Goal: Check status: Check status

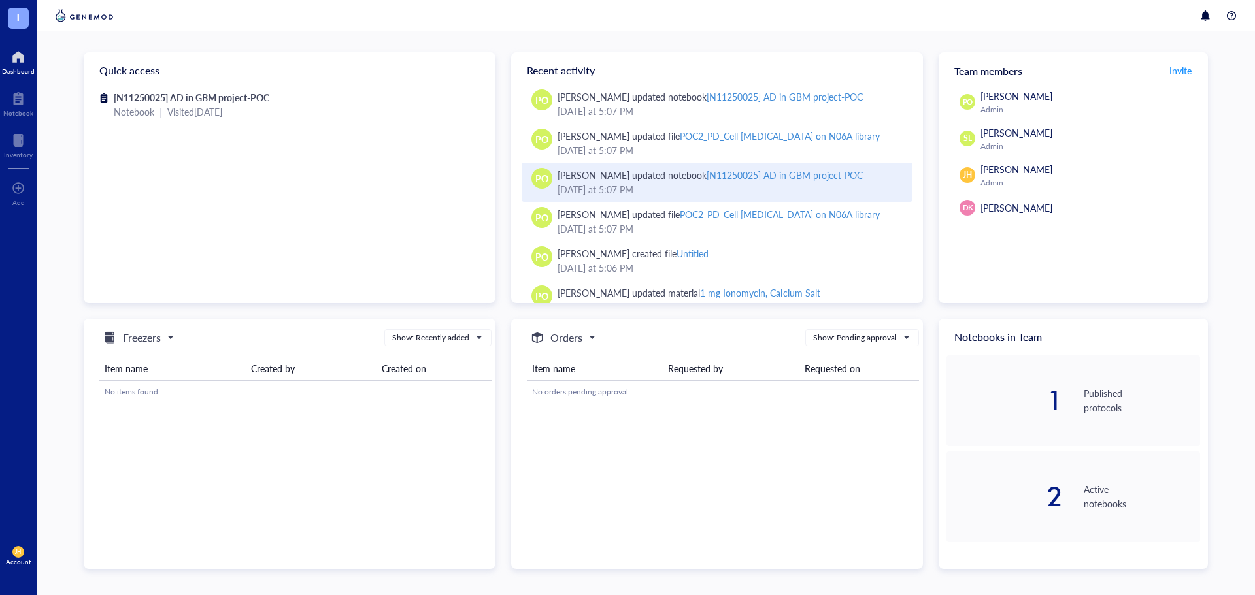
scroll to position [110, 0]
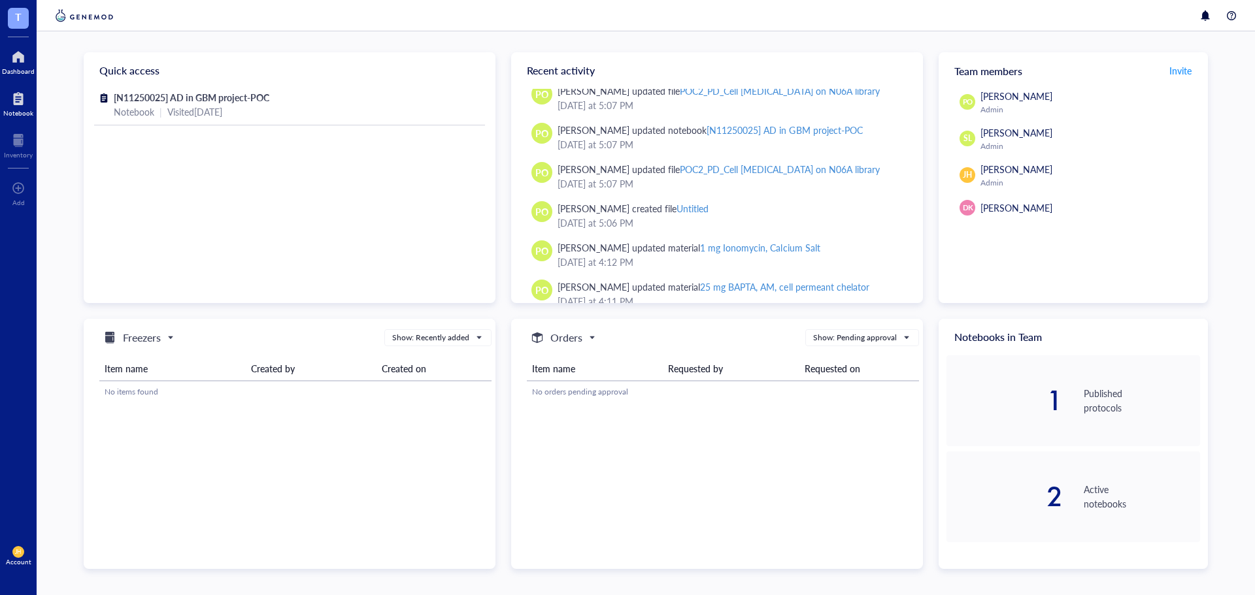
click at [15, 103] on div at bounding box center [18, 98] width 30 height 21
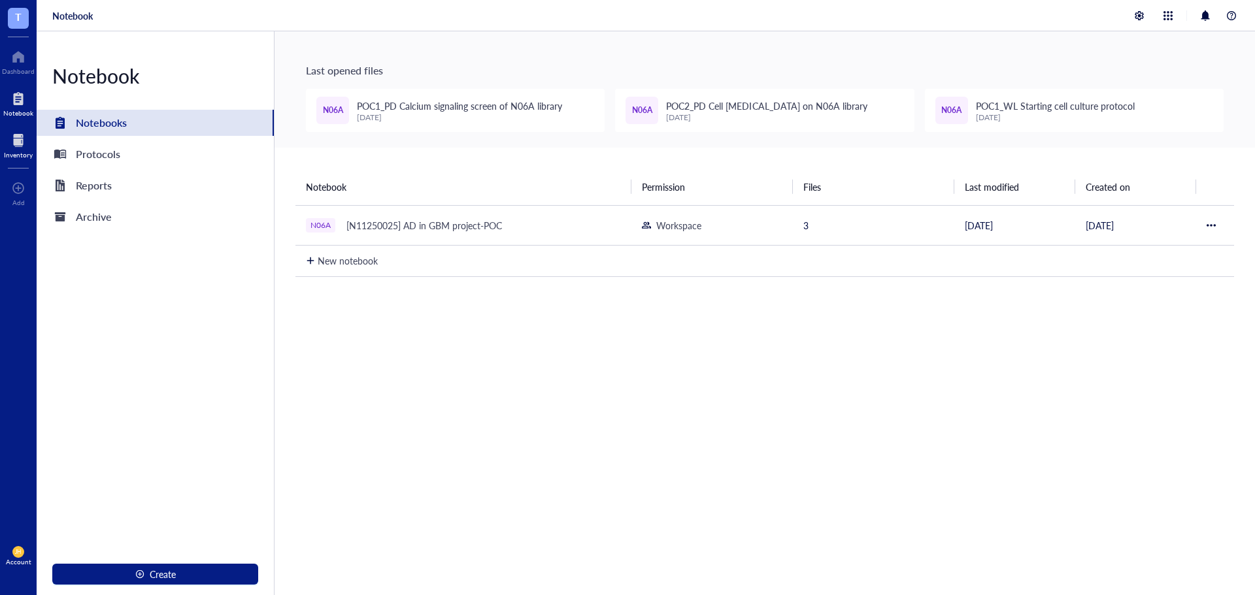
click at [18, 136] on div at bounding box center [18, 140] width 29 height 21
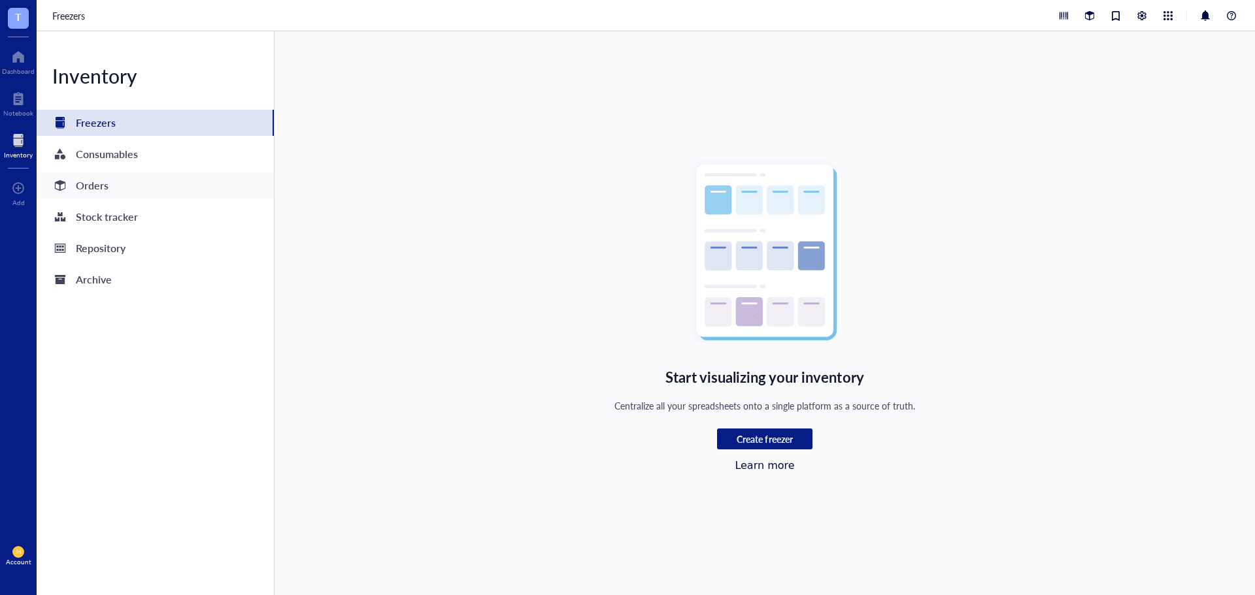
click at [231, 188] on div "Orders" at bounding box center [155, 186] width 237 height 26
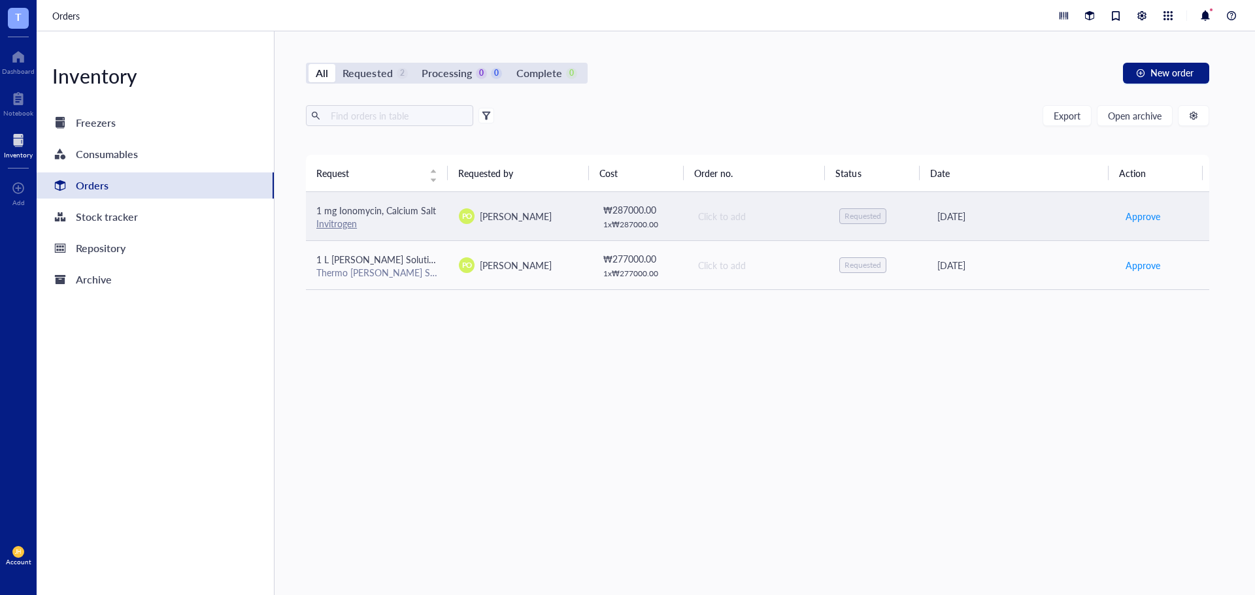
click at [534, 220] on span "[PERSON_NAME]" at bounding box center [516, 216] width 72 height 13
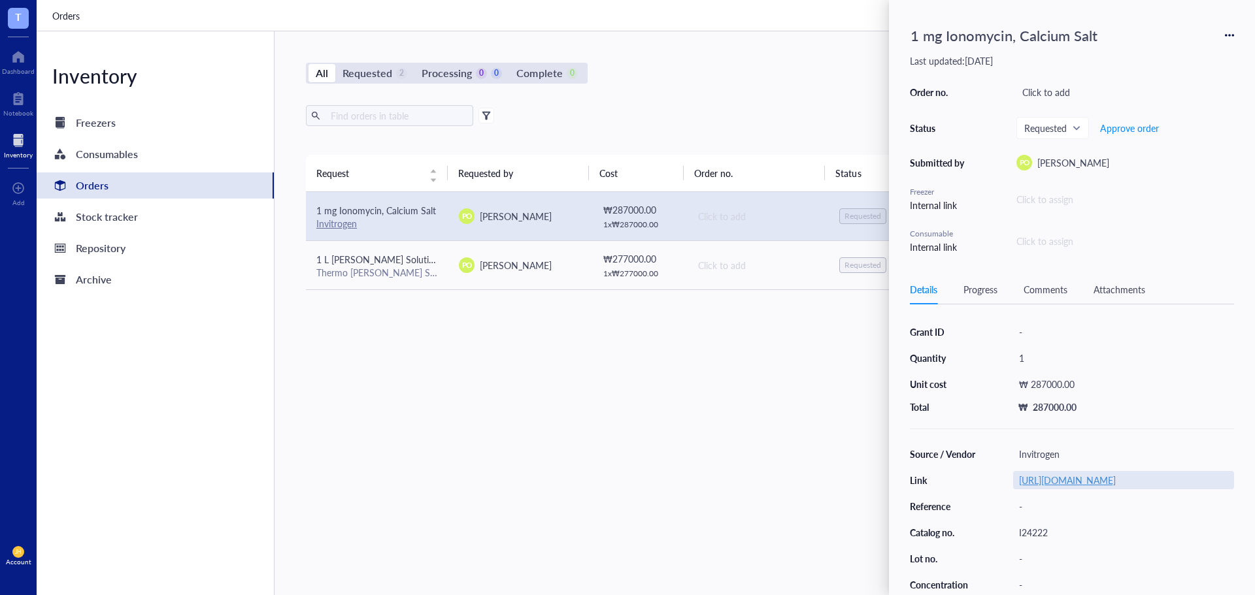
click at [1093, 477] on link "https://www.thermofisher.com/order/catalog/product/I24222?ef_id=CjwKCAjw49vEBhA…" at bounding box center [1067, 480] width 97 height 13
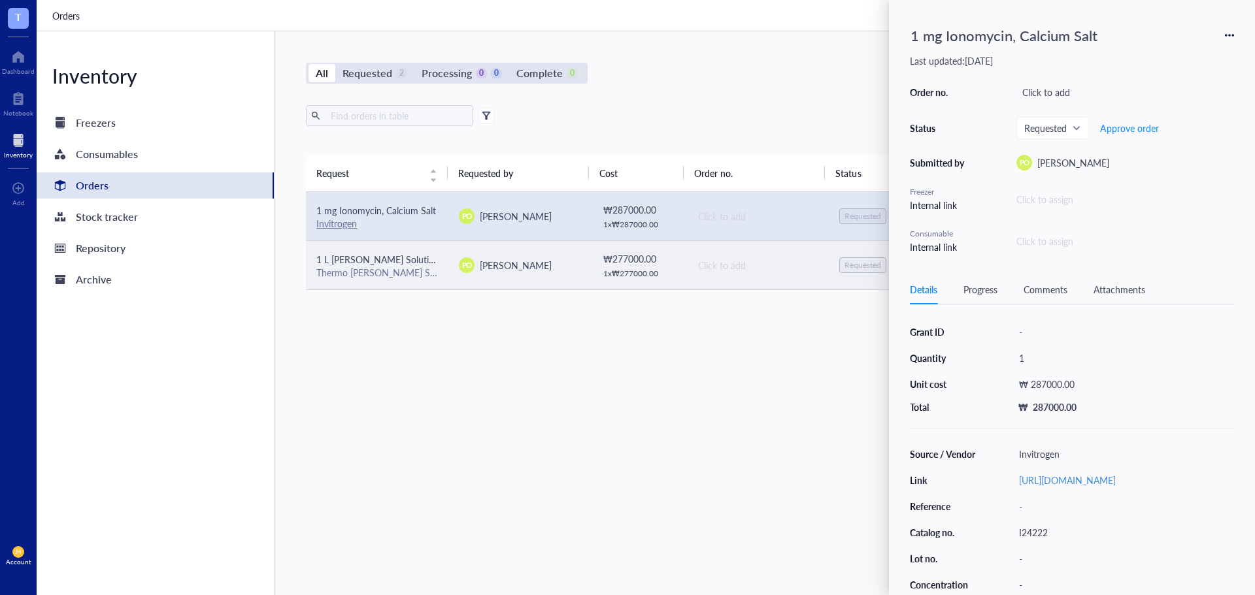
click at [473, 267] on div "PO Paola Onate Colobon" at bounding box center [520, 265] width 122 height 16
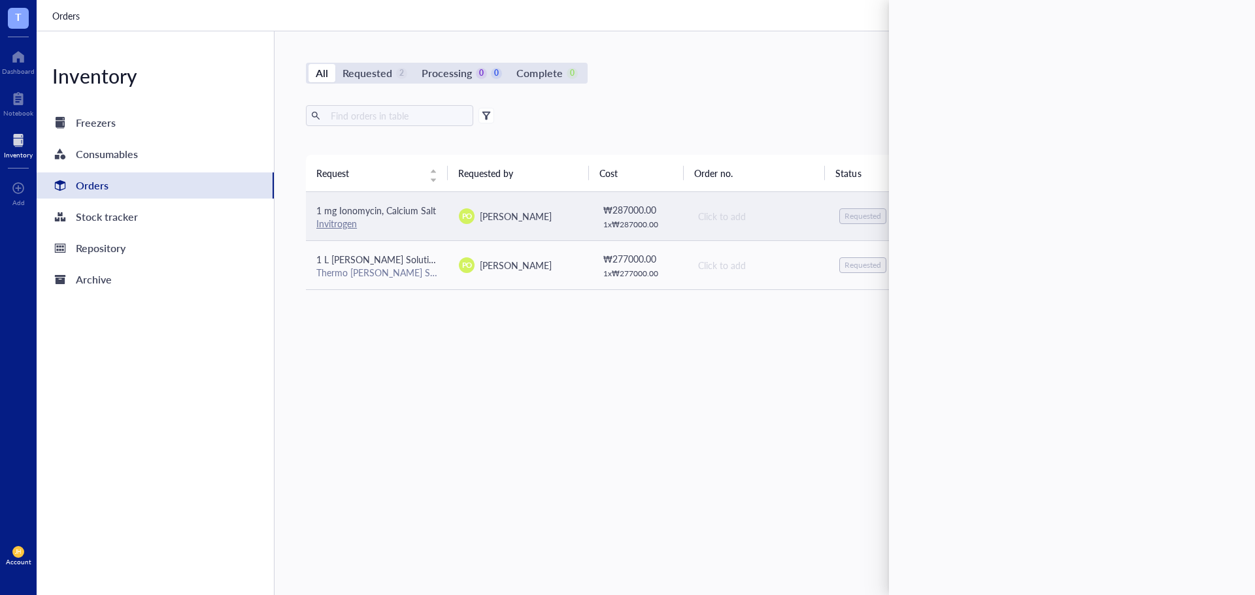
click at [596, 207] on td "₩ 287000.00 1 x ₩ 287000.00" at bounding box center [638, 216] width 95 height 49
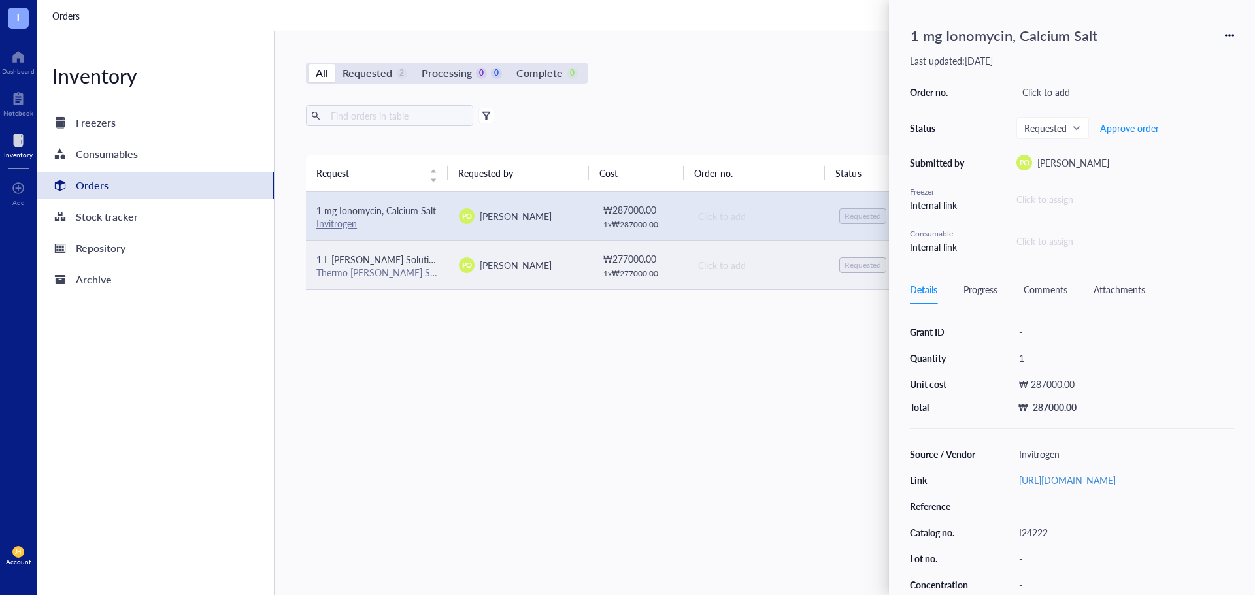
click at [687, 279] on td "Click to add" at bounding box center [757, 264] width 142 height 49
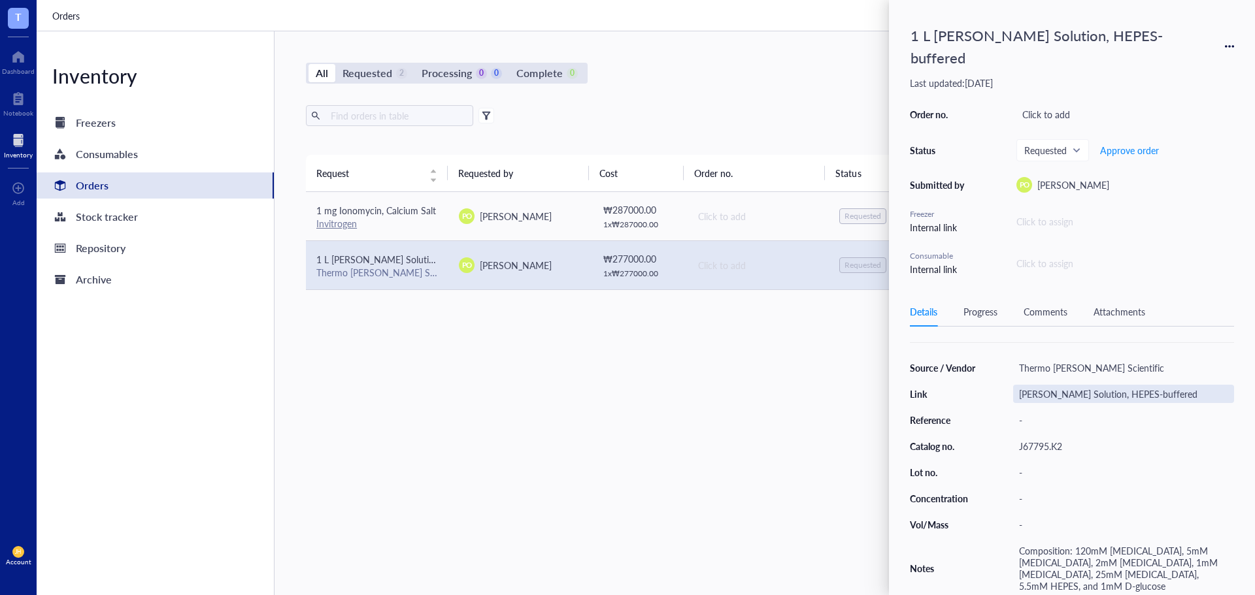
scroll to position [114, 0]
click at [1027, 385] on div "Krebs-Ringer Solution, HEPES-buffered" at bounding box center [1123, 394] width 221 height 18
drag, startPoint x: 1183, startPoint y: 391, endPoint x: 964, endPoint y: 389, distance: 218.9
click at [964, 389] on div "Source / Vendor Thermo Fisher Scientific Link Krebs-Ringer Solution, HEPES-buff…" at bounding box center [1072, 477] width 324 height 237
click at [1079, 441] on div "J67795.K2" at bounding box center [1123, 446] width 221 height 18
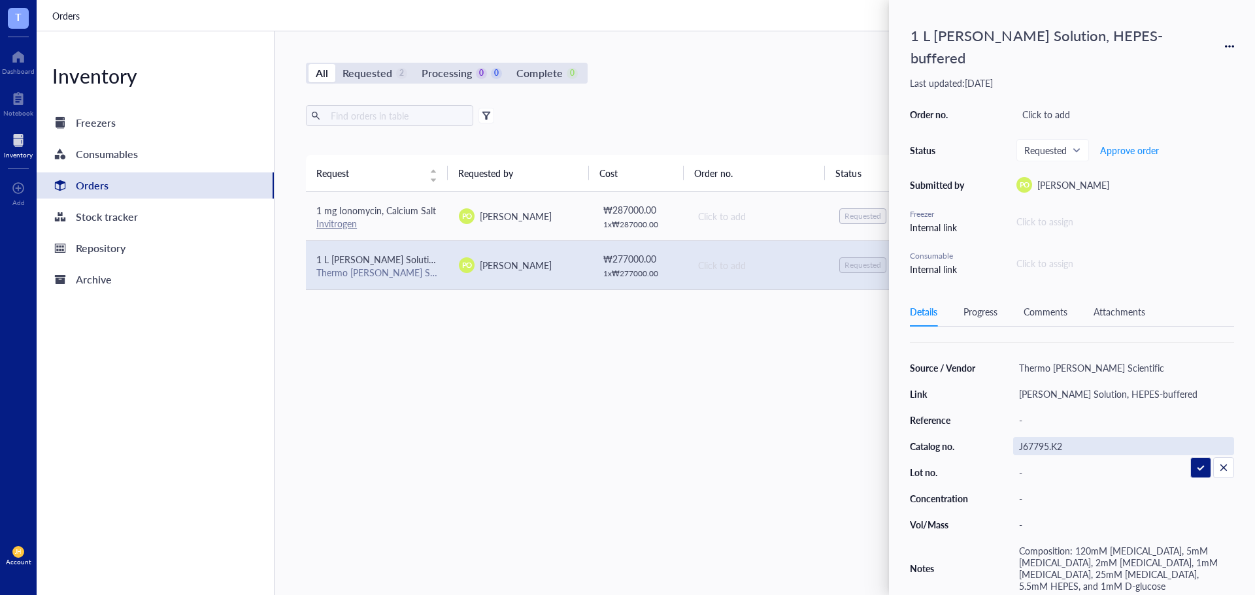
drag, startPoint x: 1072, startPoint y: 442, endPoint x: 974, endPoint y: 445, distance: 97.4
click at [974, 445] on div "Source / Vendor Thermo Fisher Scientific Link Krebs-Ringer Solution, HEPES-buff…" at bounding box center [1072, 477] width 324 height 237
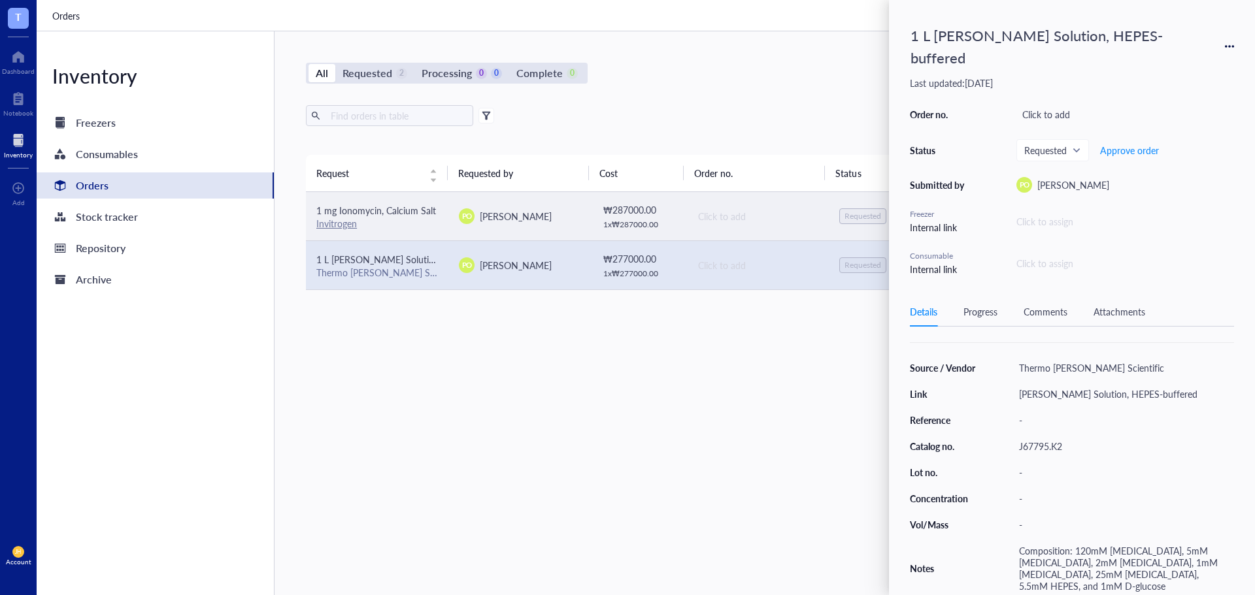
click at [519, 224] on td "PO Paola Onate Colobon" at bounding box center [519, 216] width 142 height 49
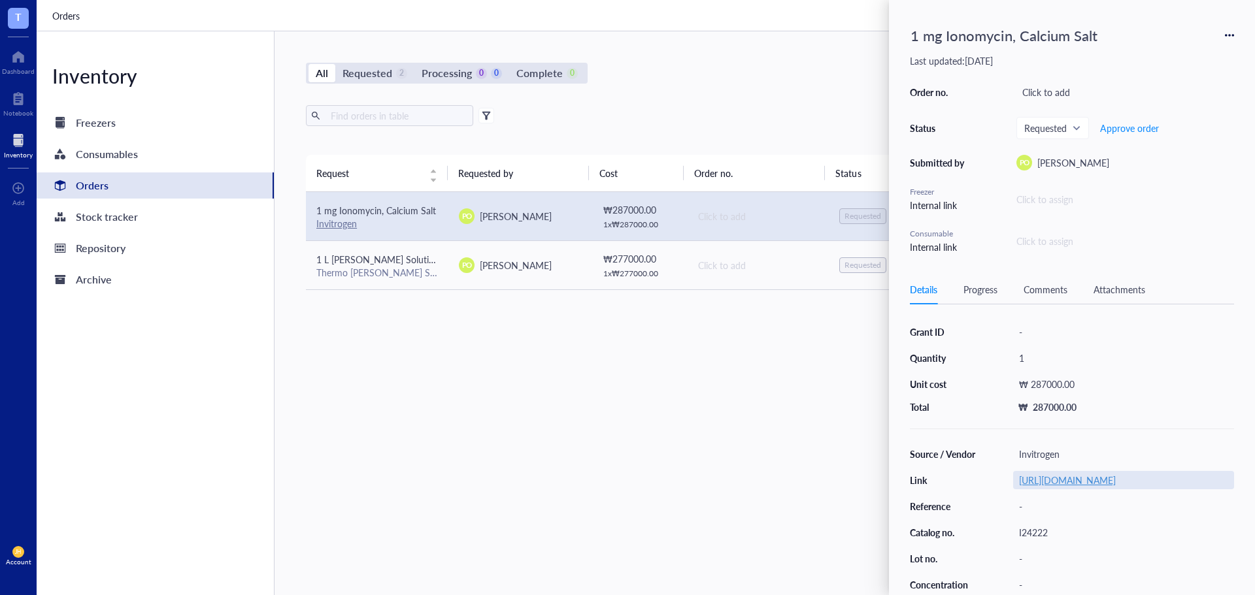
click at [1085, 487] on link "https://www.thermofisher.com/order/catalog/product/I24222?ef_id=CjwKCAjw49vEBhA…" at bounding box center [1067, 480] width 97 height 13
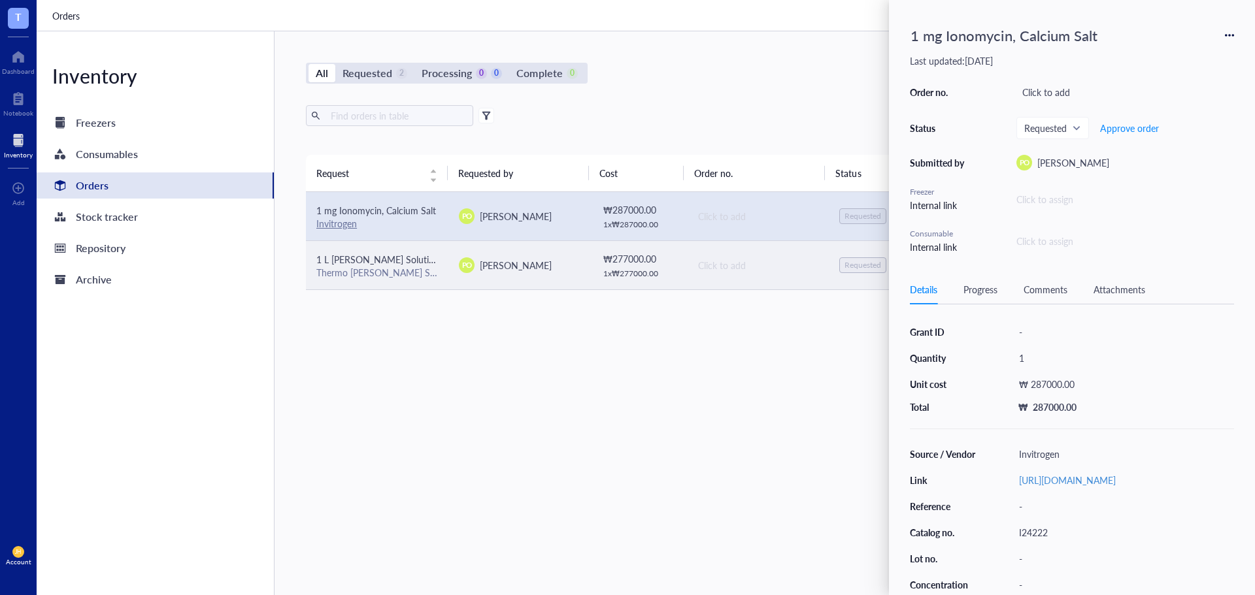
click at [724, 286] on td "Click to add" at bounding box center [757, 264] width 142 height 49
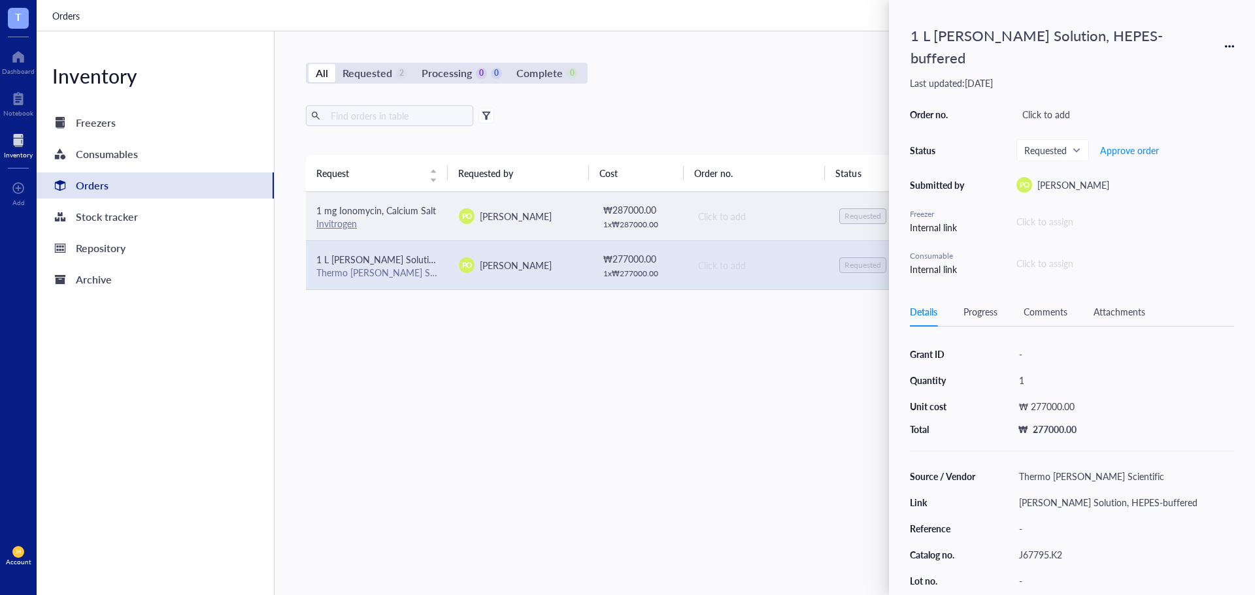
click at [686, 216] on td "Click to add" at bounding box center [757, 216] width 142 height 49
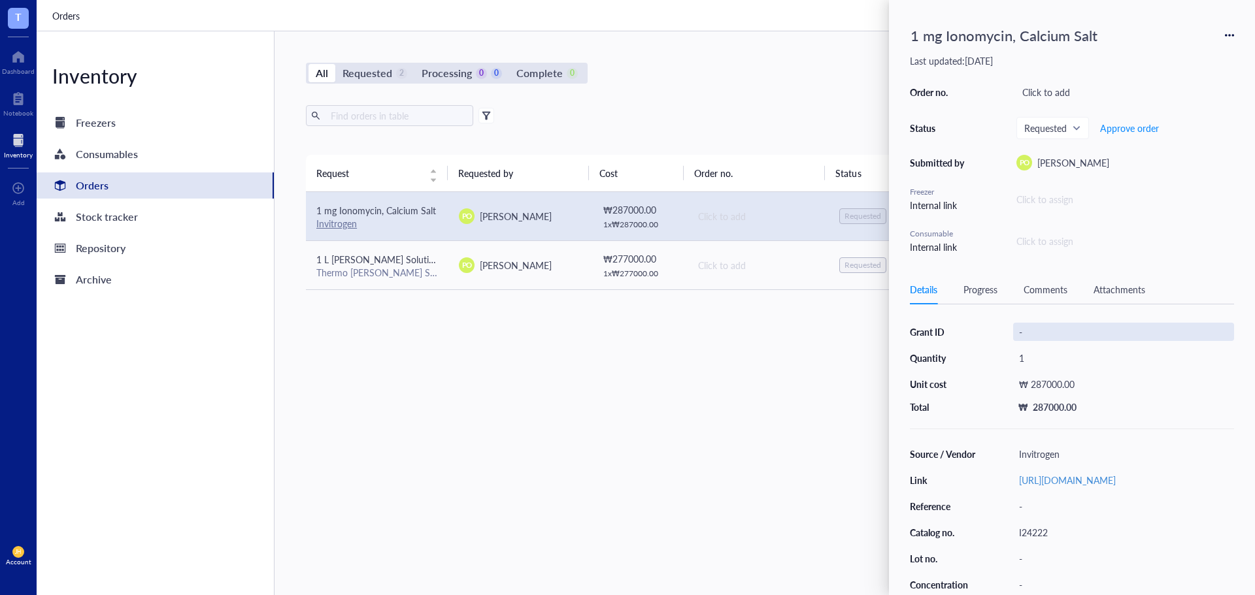
scroll to position [115, 0]
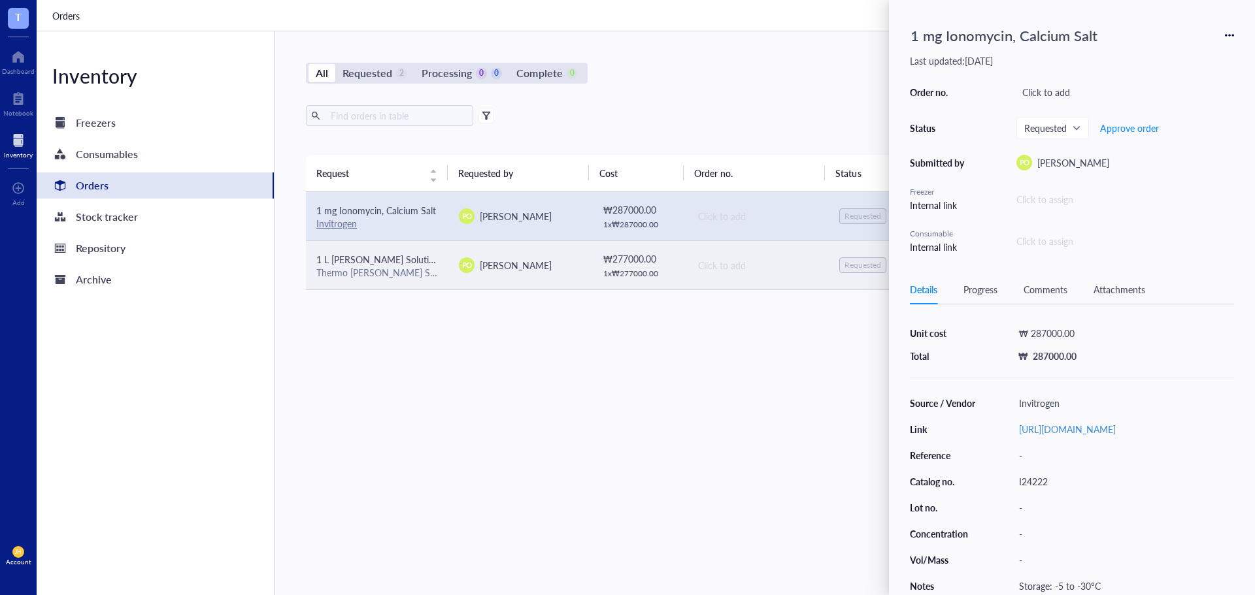
click at [529, 260] on span "[PERSON_NAME]" at bounding box center [516, 265] width 72 height 13
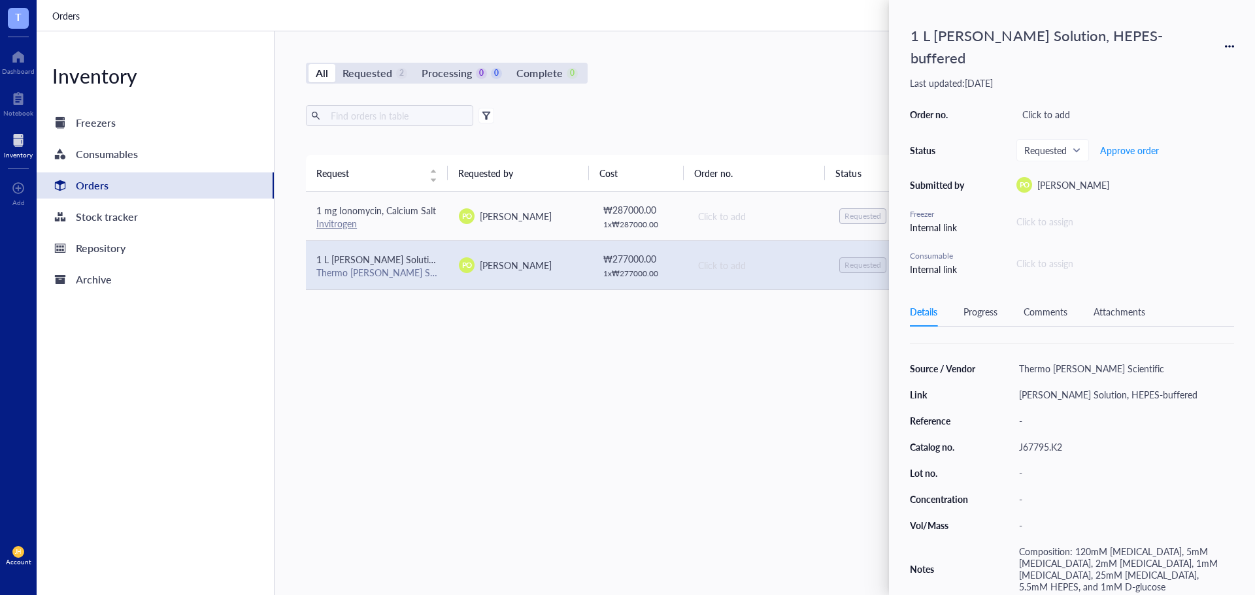
scroll to position [114, 0]
